Goal: Transaction & Acquisition: Purchase product/service

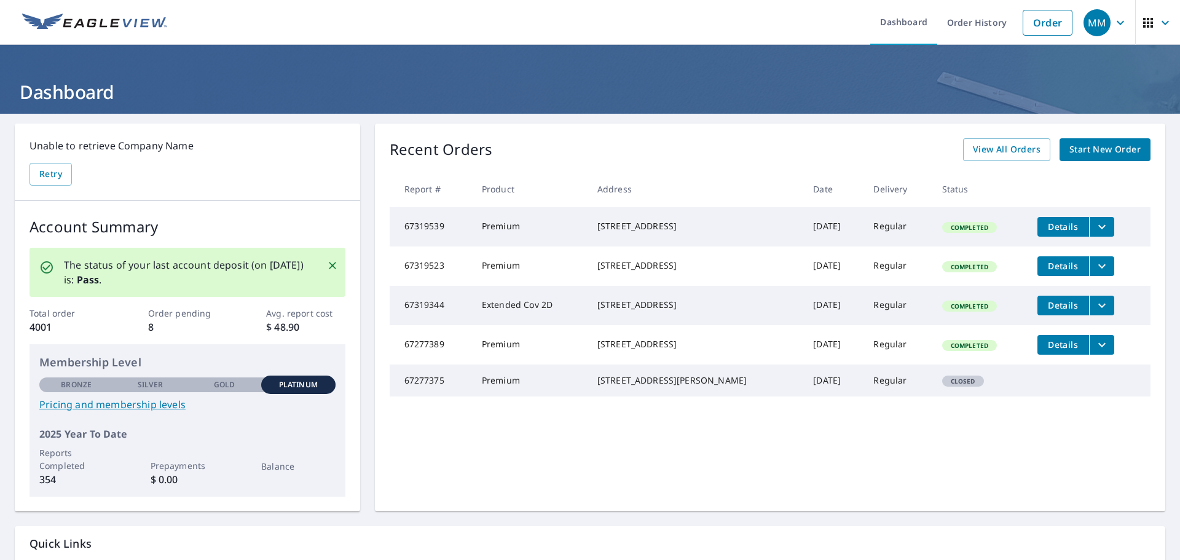
click at [1094, 157] on link "Start New Order" at bounding box center [1104, 149] width 91 height 23
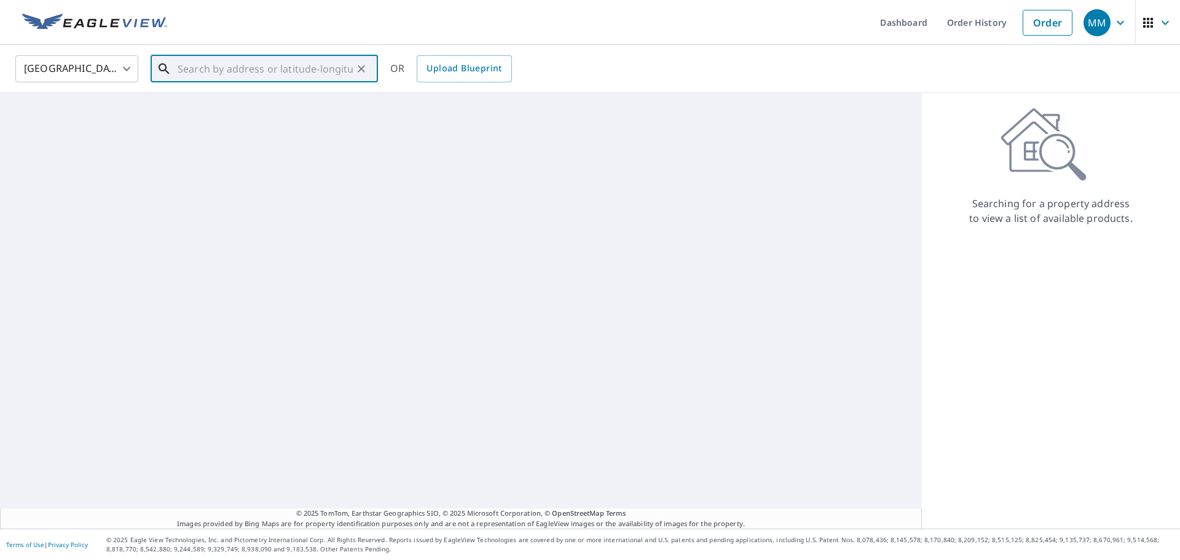
click at [269, 61] on input "text" at bounding box center [265, 69] width 175 height 34
paste input "[STREET_ADDRESS]"
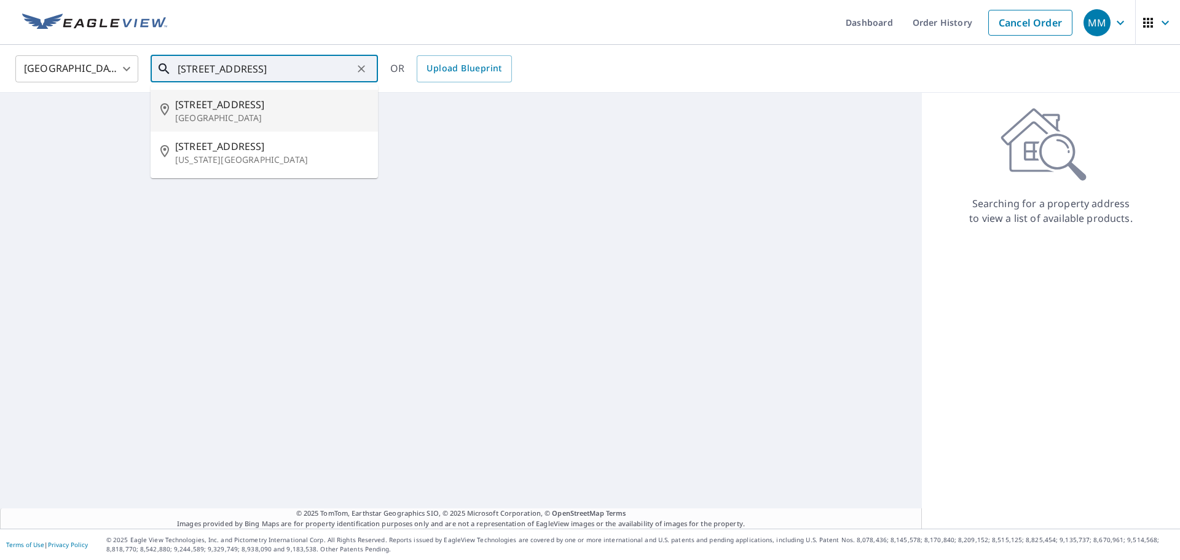
click at [236, 97] on span "[STREET_ADDRESS]" at bounding box center [271, 104] width 193 height 15
type input "[STREET_ADDRESS]"
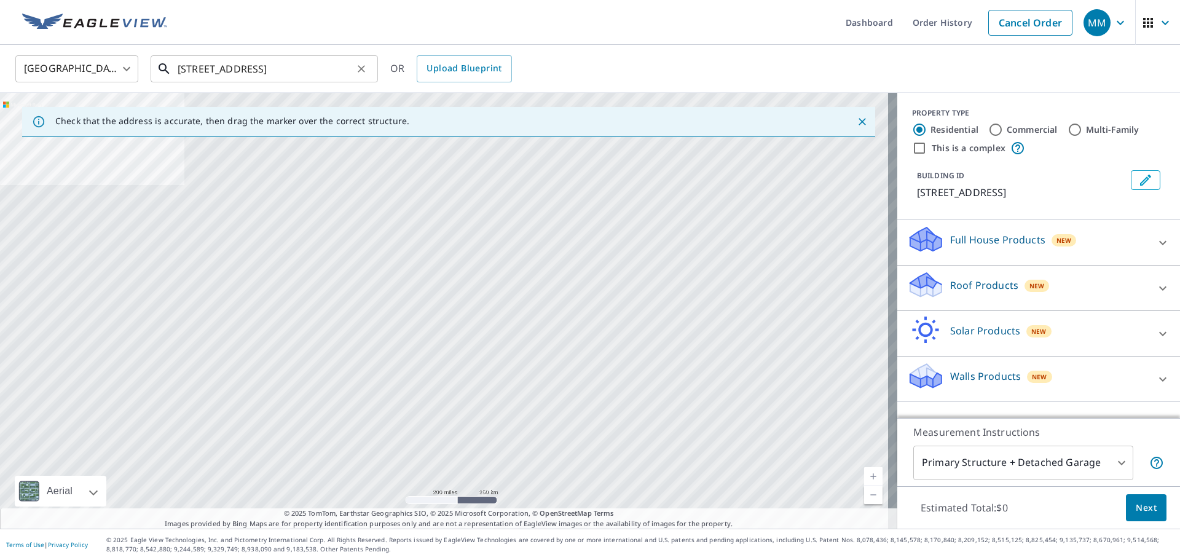
click at [305, 74] on input "[STREET_ADDRESS]" at bounding box center [265, 69] width 175 height 34
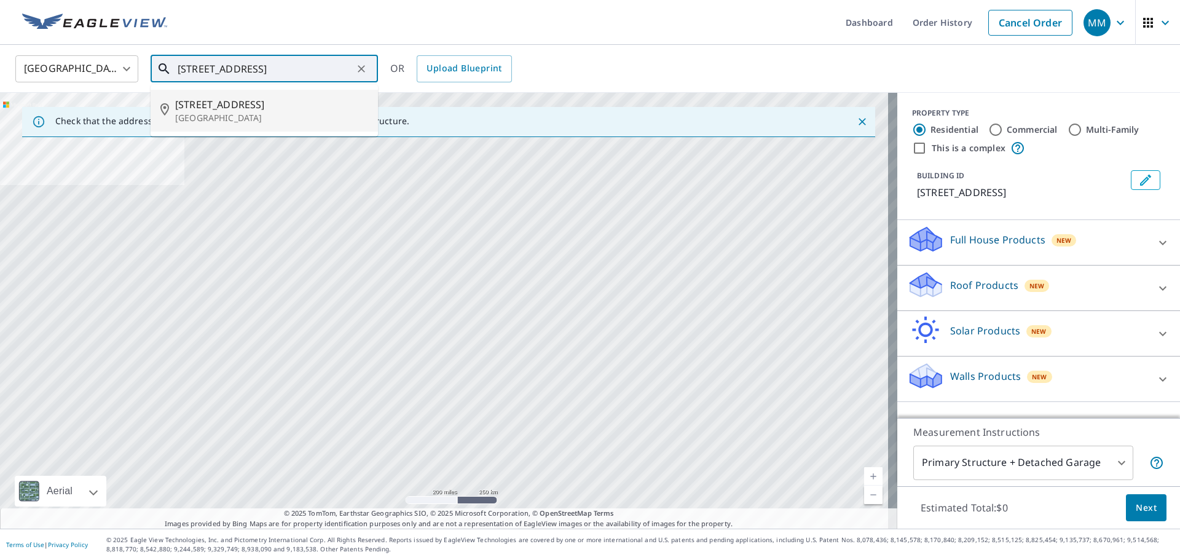
click at [235, 103] on span "[STREET_ADDRESS]" at bounding box center [271, 104] width 193 height 15
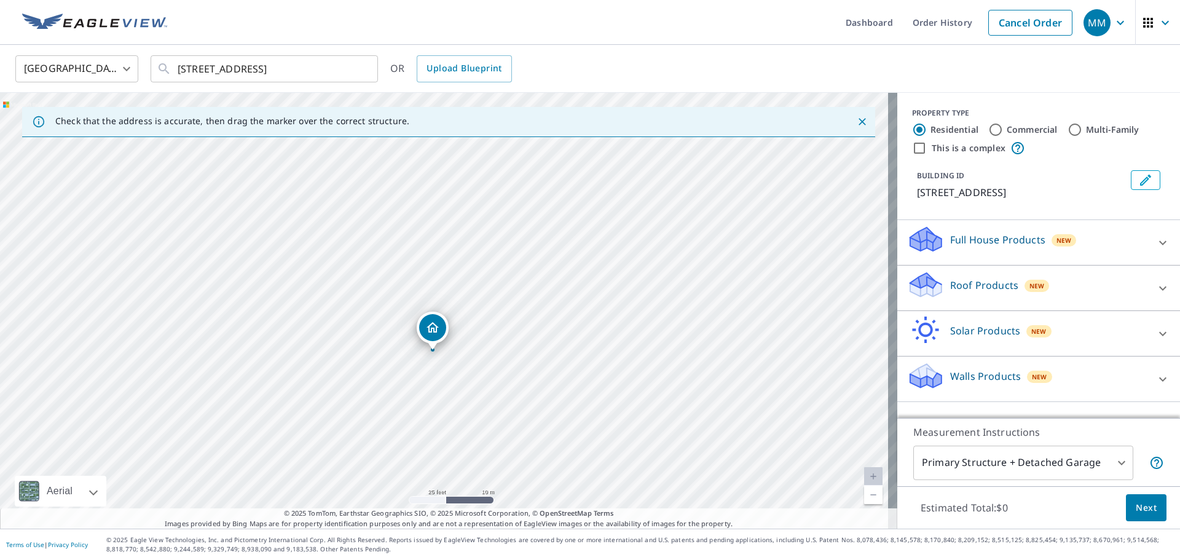
click at [965, 291] on p "Roof Products" at bounding box center [984, 285] width 68 height 15
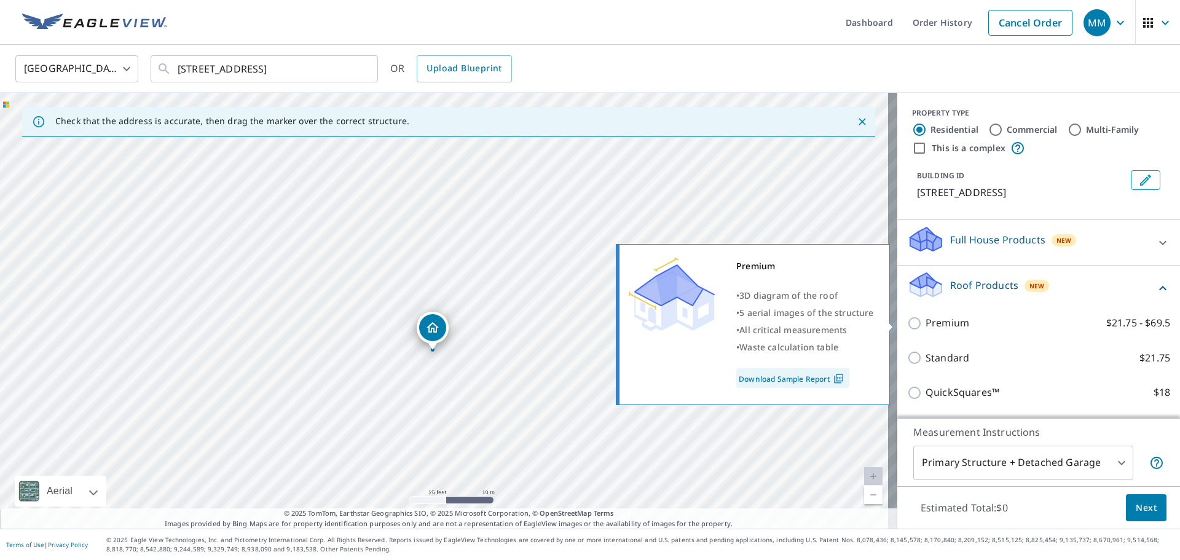
click at [963, 331] on div "Premium $21.75 - $69.5" at bounding box center [1038, 322] width 263 height 35
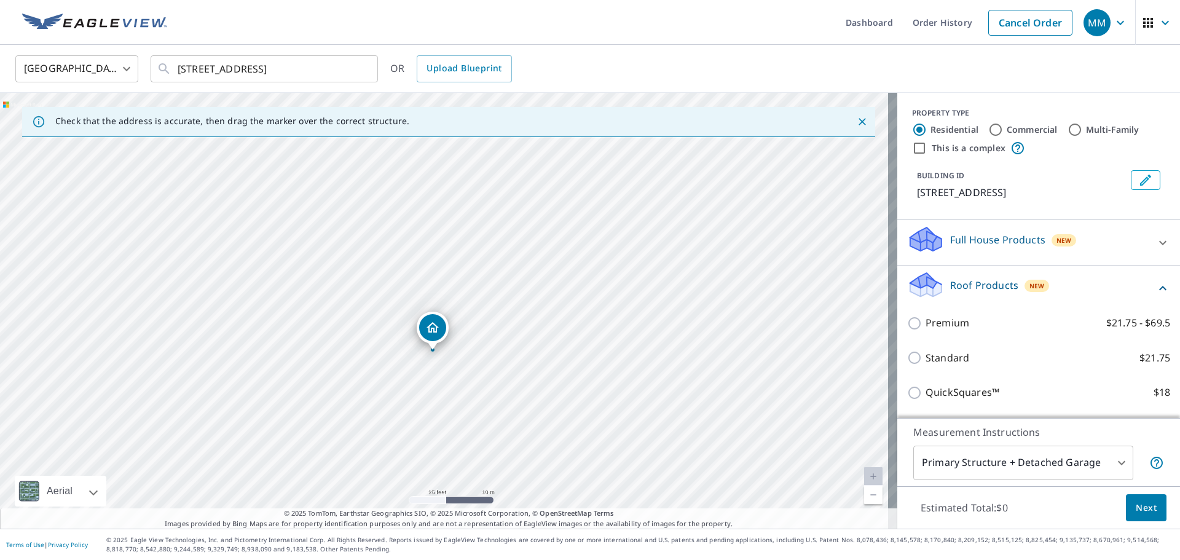
click at [955, 331] on div "Premium $21.75 - $69.5" at bounding box center [1038, 322] width 263 height 35
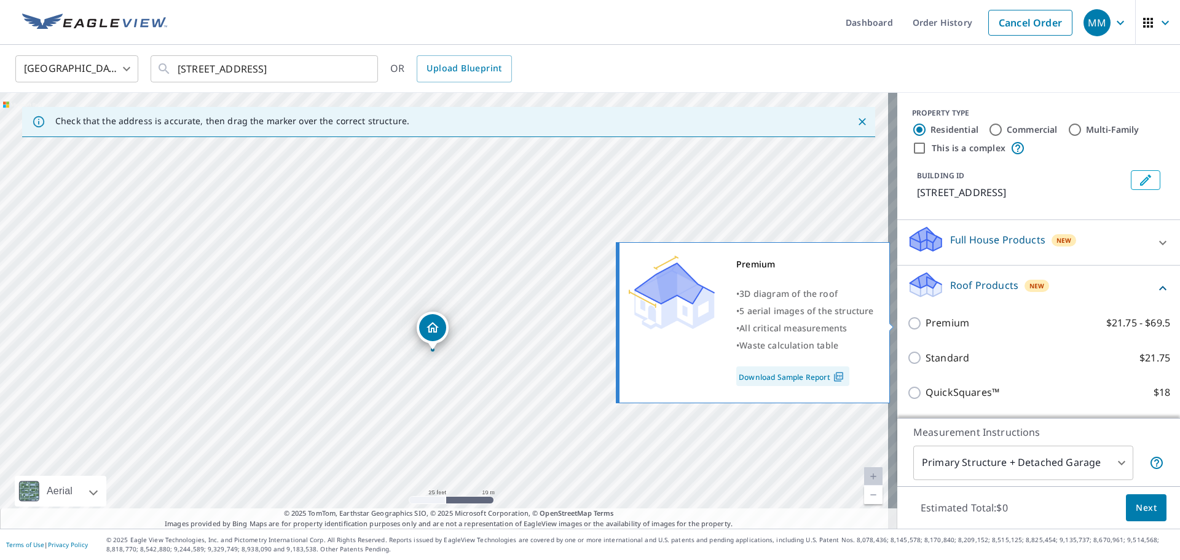
click at [943, 324] on p "Premium" at bounding box center [947, 322] width 44 height 15
click at [925, 324] on input "Premium $21.75 - $69.5" at bounding box center [916, 323] width 18 height 15
checkbox input "true"
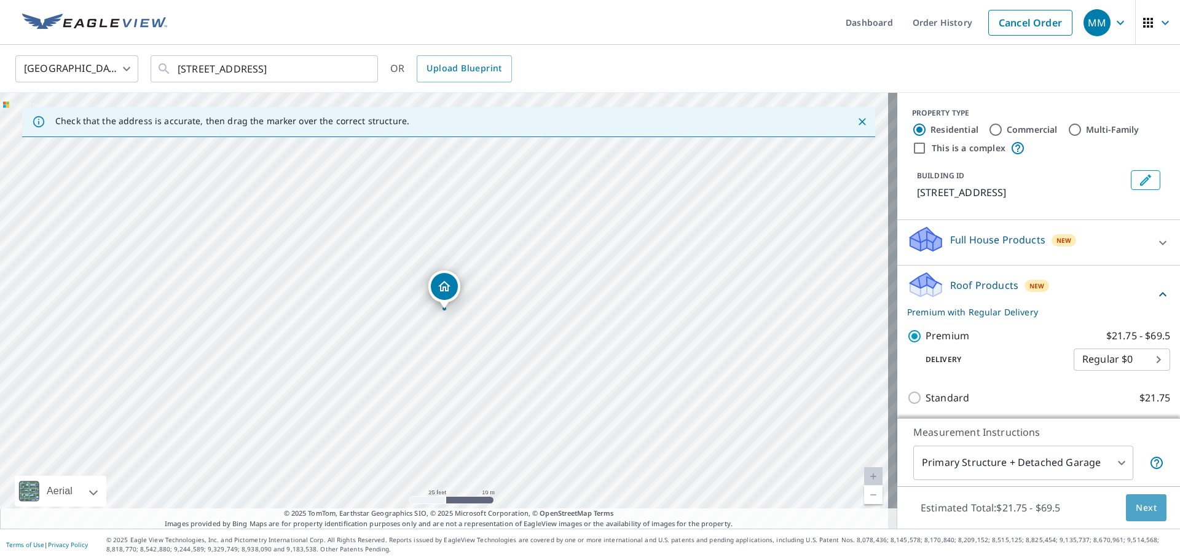
click at [1143, 502] on span "Next" at bounding box center [1145, 507] width 21 height 15
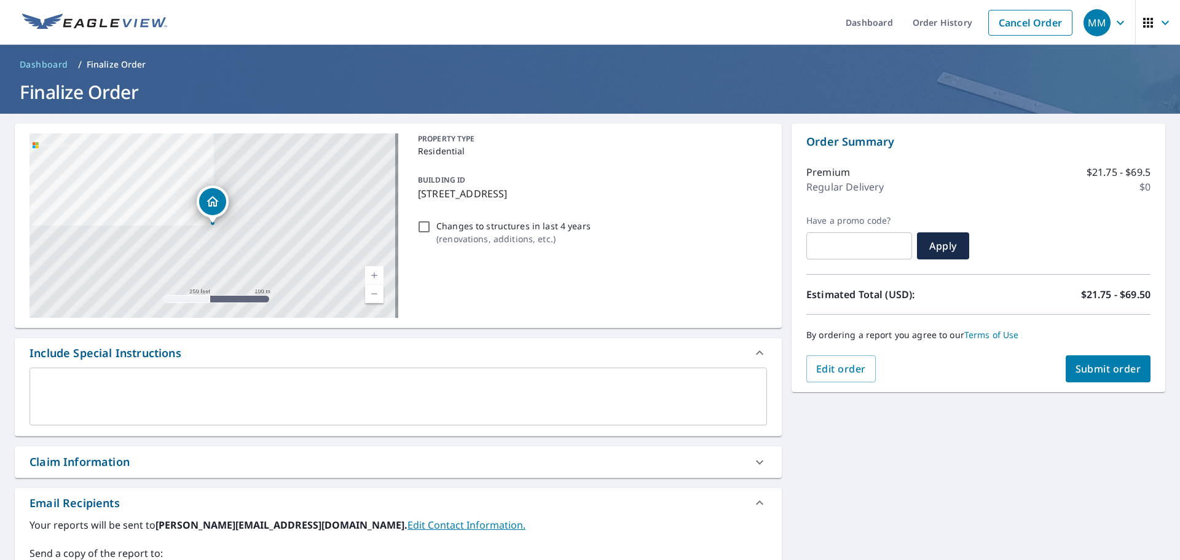
click at [1105, 376] on button "Submit order" at bounding box center [1107, 368] width 85 height 27
checkbox input "true"
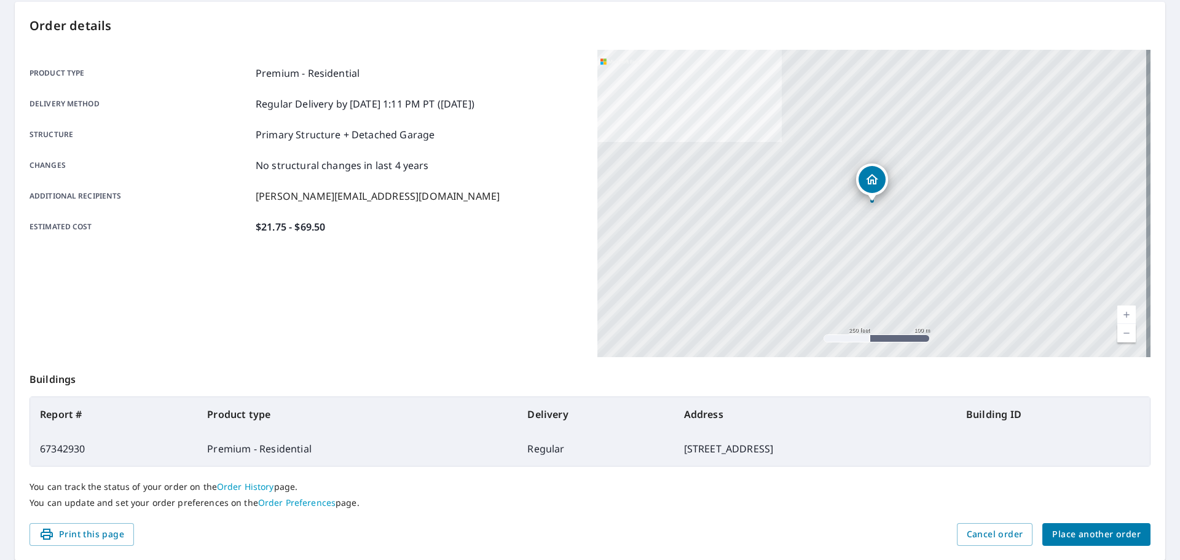
scroll to position [123, 0]
click at [1084, 522] on button "Place another order" at bounding box center [1096, 533] width 108 height 23
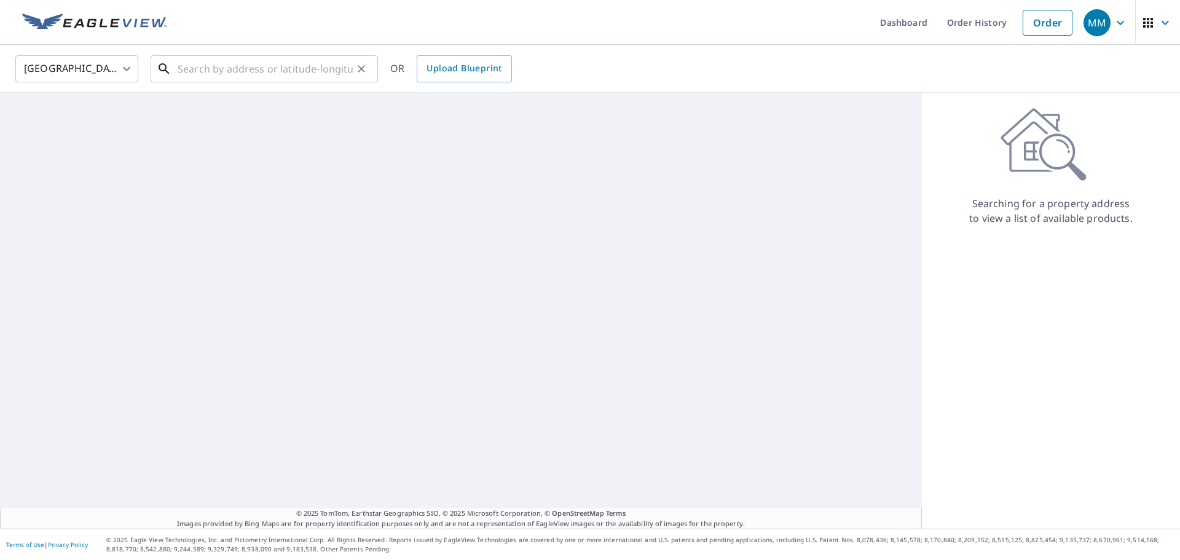
click at [200, 74] on input "text" at bounding box center [265, 69] width 175 height 34
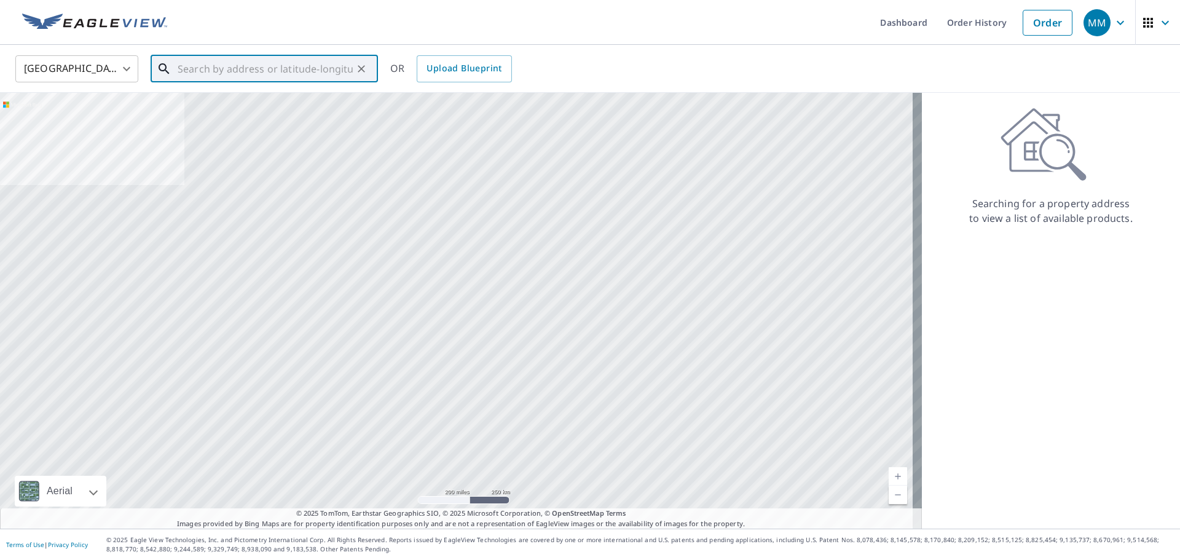
click at [204, 70] on input "text" at bounding box center [265, 69] width 175 height 34
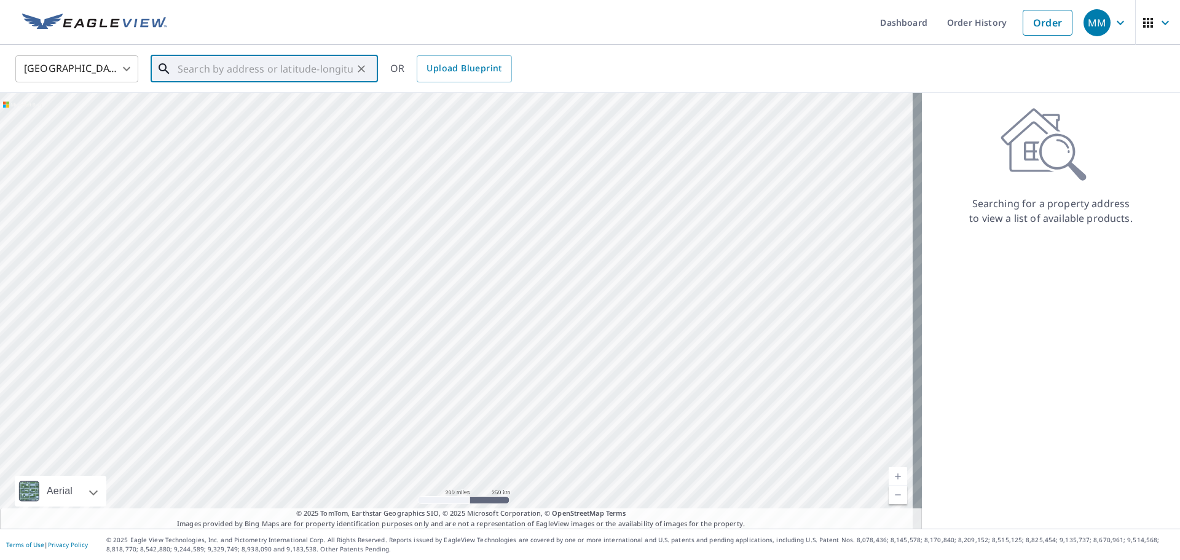
paste input "[STREET_ADDRESS]"
click at [237, 110] on span "[STREET_ADDRESS]" at bounding box center [271, 104] width 193 height 15
type input "[STREET_ADDRESS]"
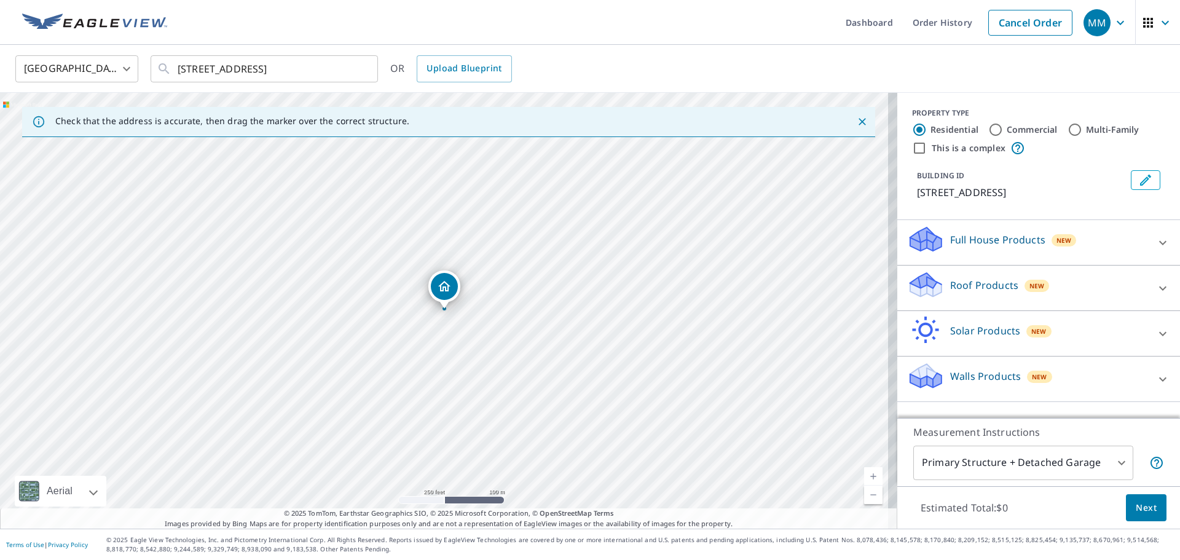
click at [965, 288] on p "Roof Products" at bounding box center [984, 285] width 68 height 15
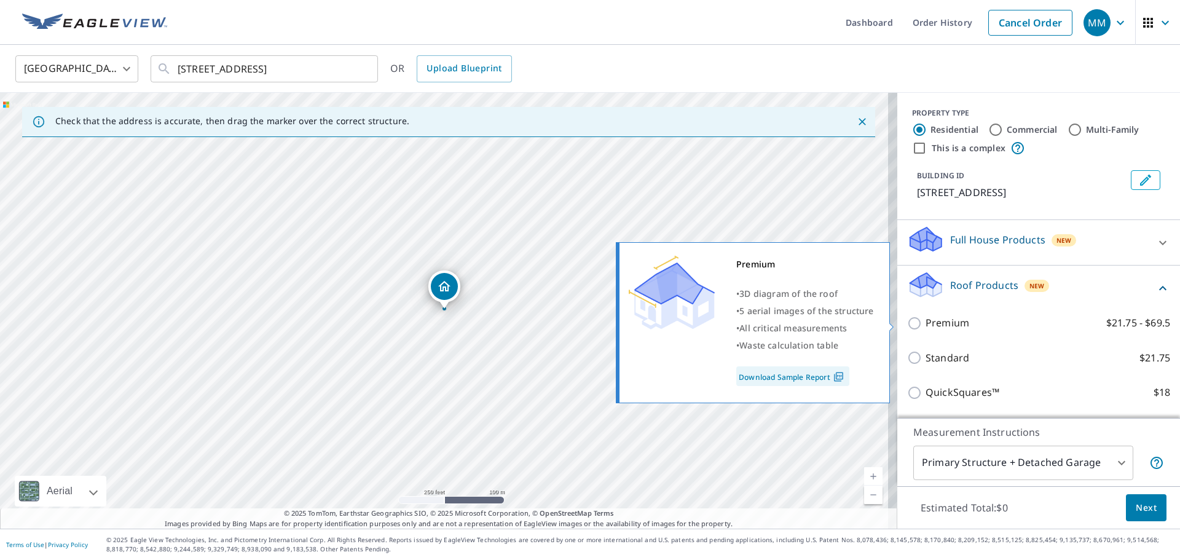
click at [960, 327] on label "Premium $21.75 - $69.5" at bounding box center [1047, 322] width 245 height 15
click at [925, 327] on input "Premium $21.75 - $69.5" at bounding box center [916, 323] width 18 height 15
checkbox input "true"
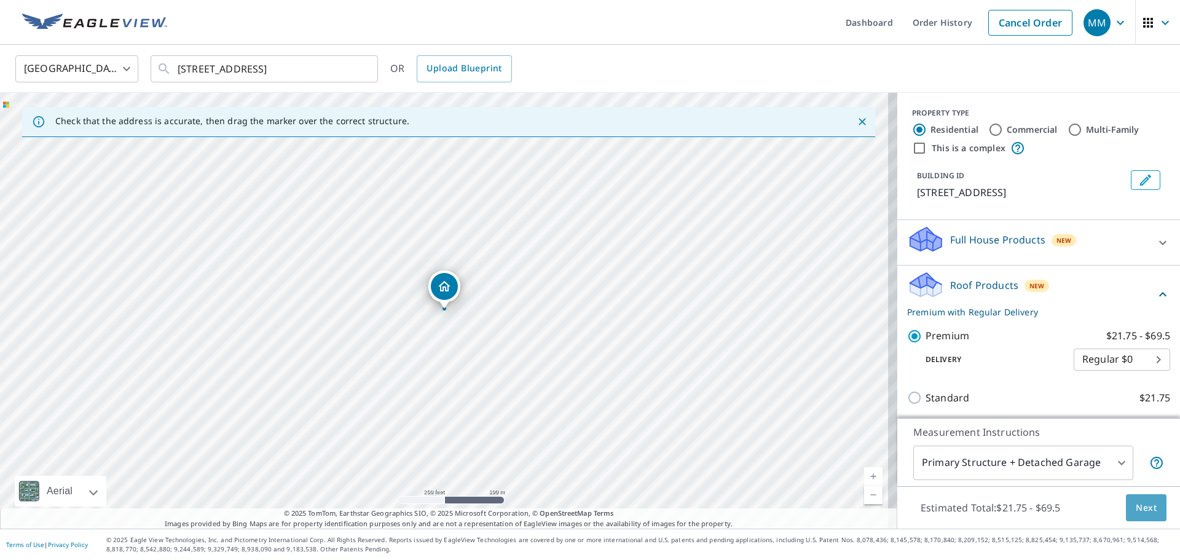
click at [1145, 519] on button "Next" at bounding box center [1146, 508] width 41 height 28
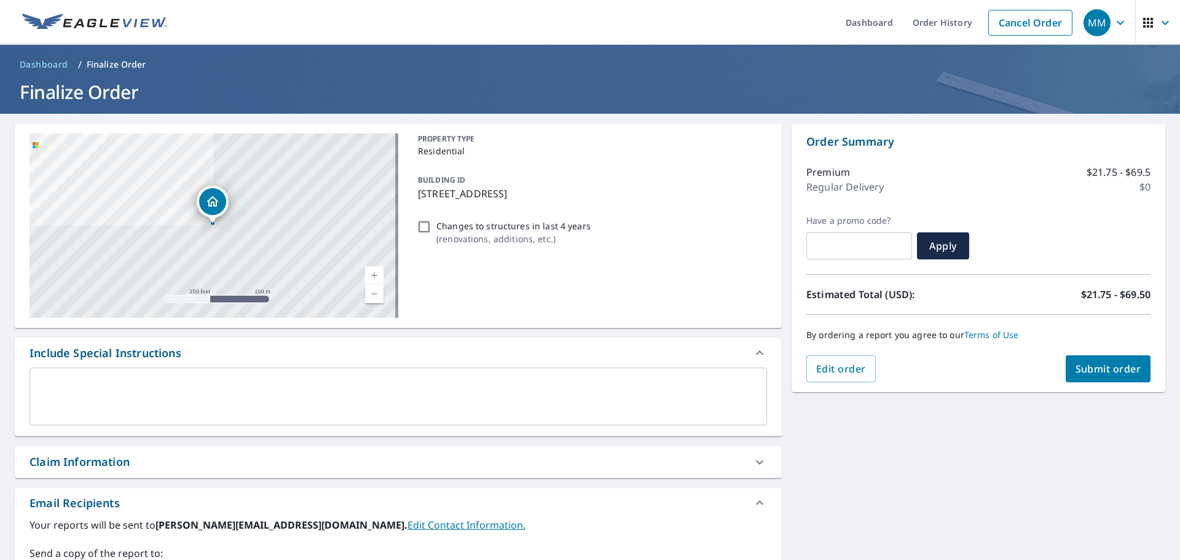
click at [1113, 375] on span "Submit order" at bounding box center [1108, 369] width 66 height 14
checkbox input "true"
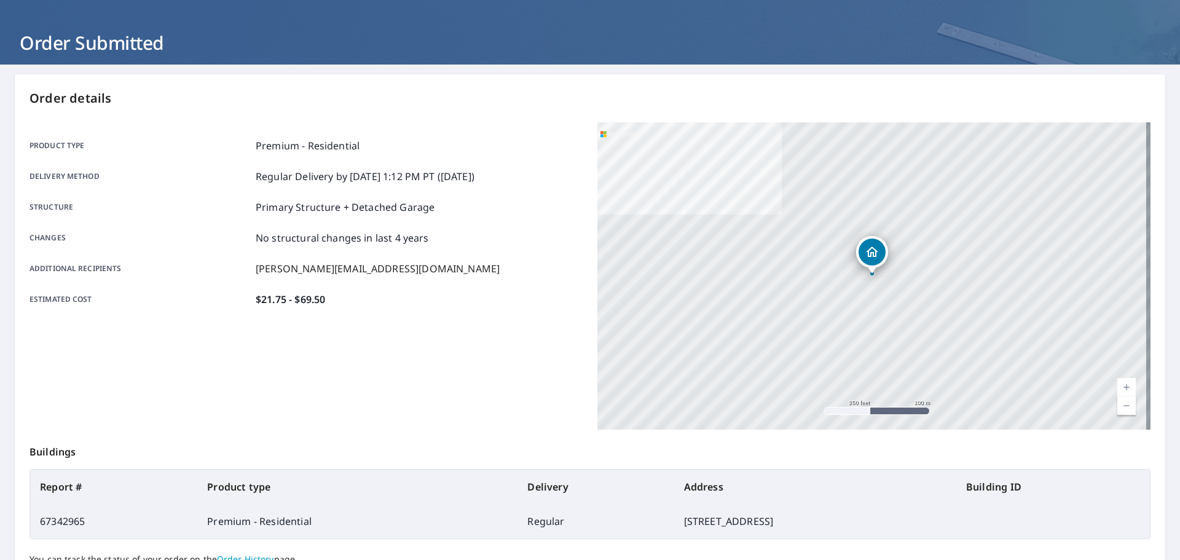
scroll to position [123, 0]
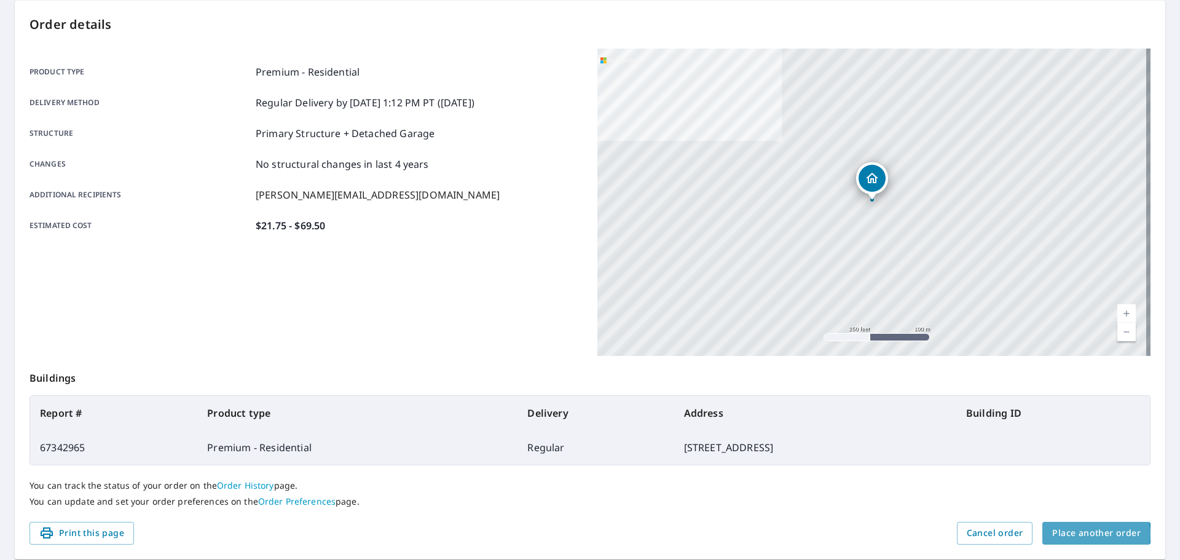
click at [1084, 534] on span "Place another order" at bounding box center [1096, 532] width 88 height 15
